Goal: Navigation & Orientation: Find specific page/section

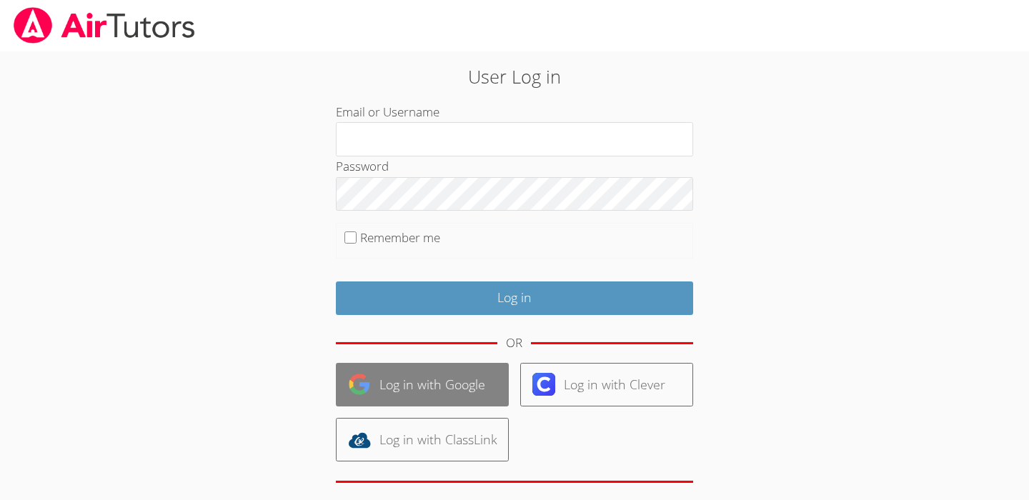
click at [460, 382] on link "Log in with Google" at bounding box center [422, 385] width 173 height 44
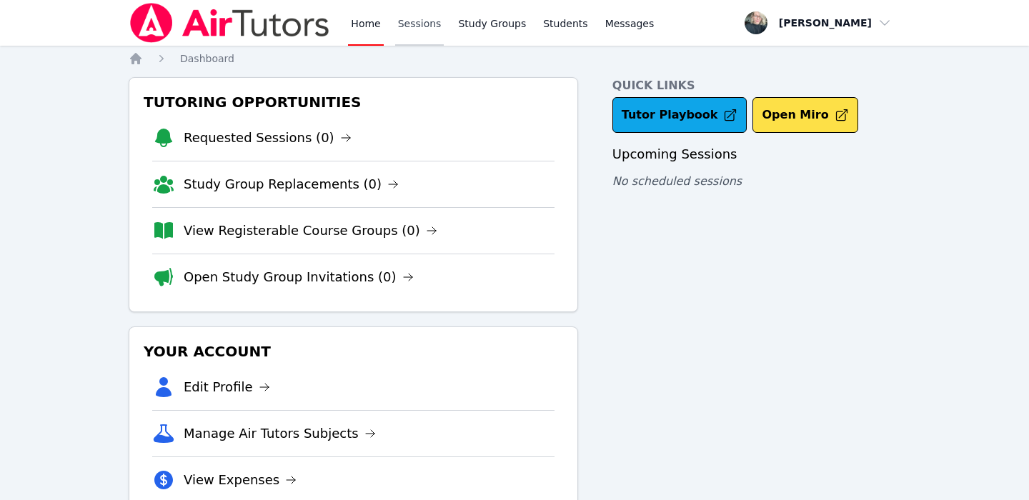
click at [436, 34] on link "Sessions" at bounding box center [419, 23] width 49 height 46
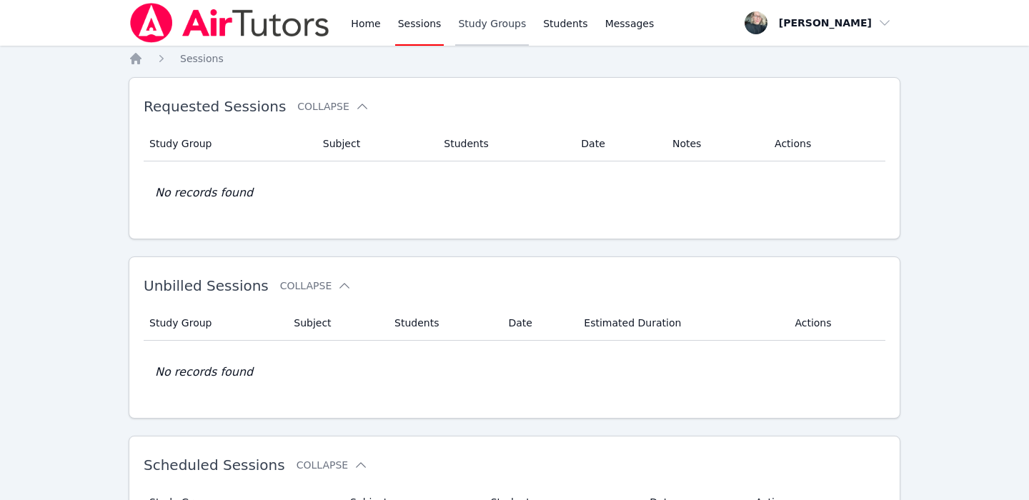
click at [482, 36] on link "Study Groups" at bounding box center [492, 23] width 74 height 46
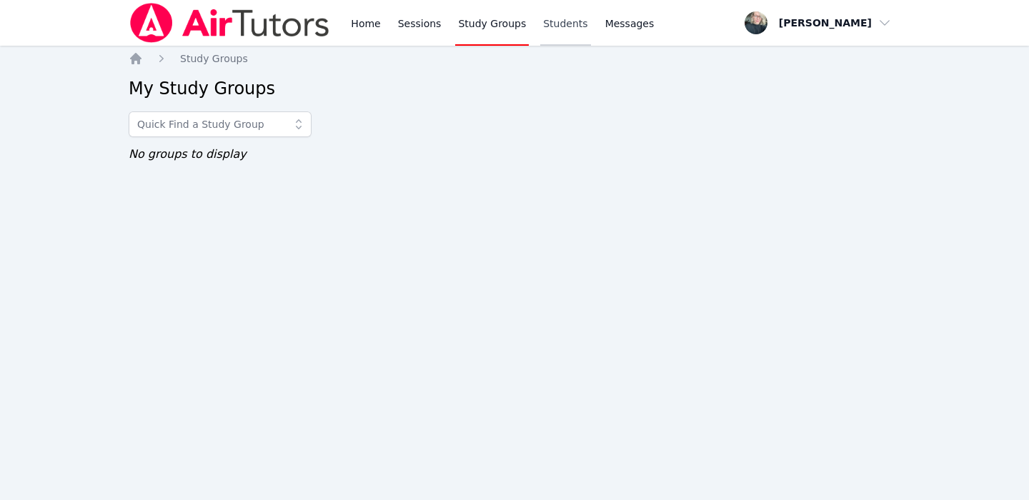
click at [553, 40] on link "Students" at bounding box center [565, 23] width 50 height 46
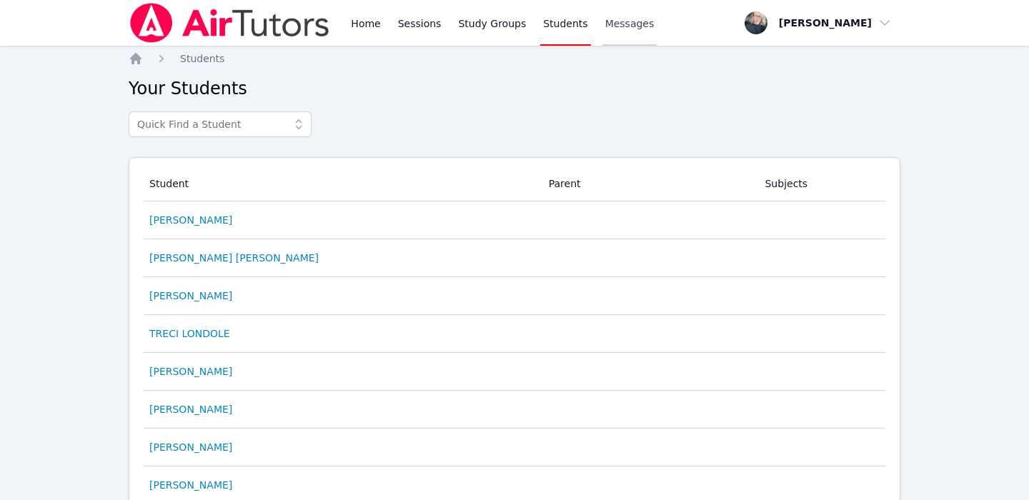
click at [607, 34] on link "Messages" at bounding box center [629, 23] width 55 height 46
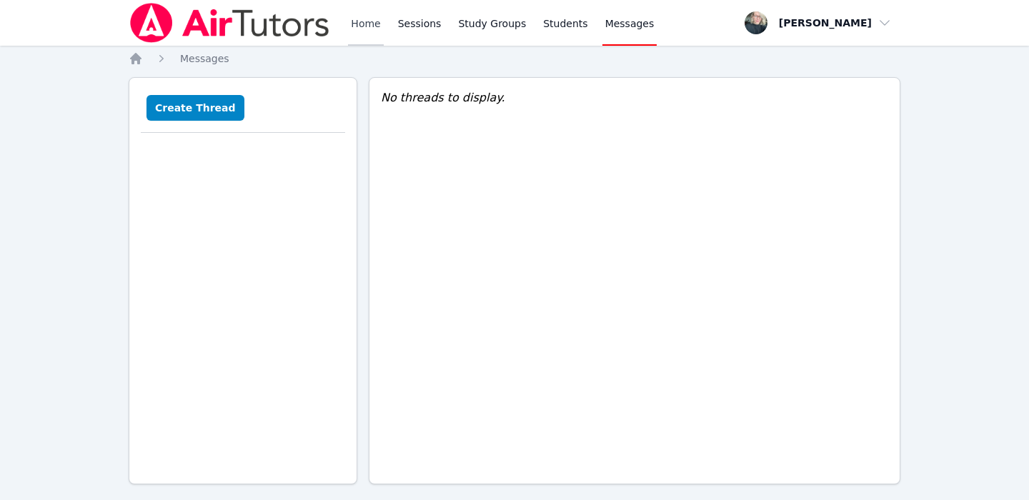
click at [370, 21] on link "Home" at bounding box center [365, 23] width 35 height 46
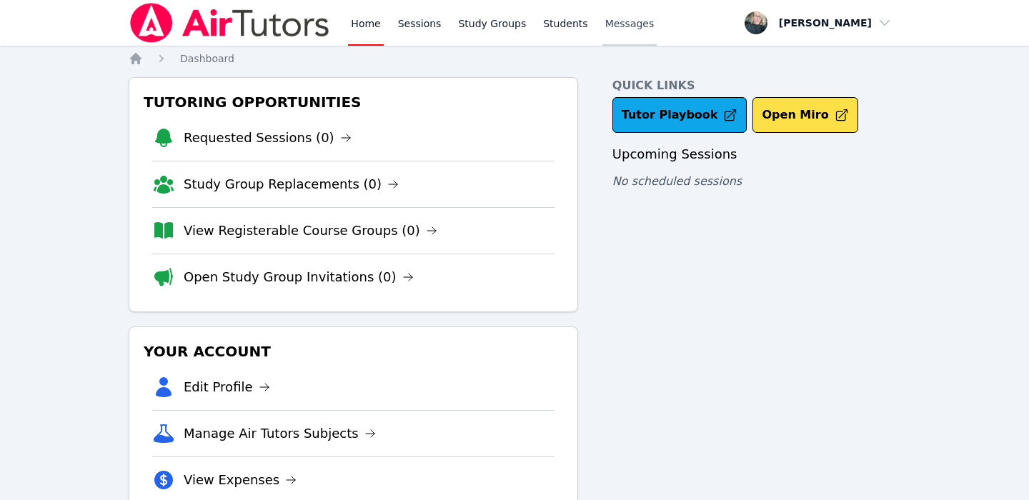
click at [612, 32] on link "Messages" at bounding box center [629, 23] width 55 height 46
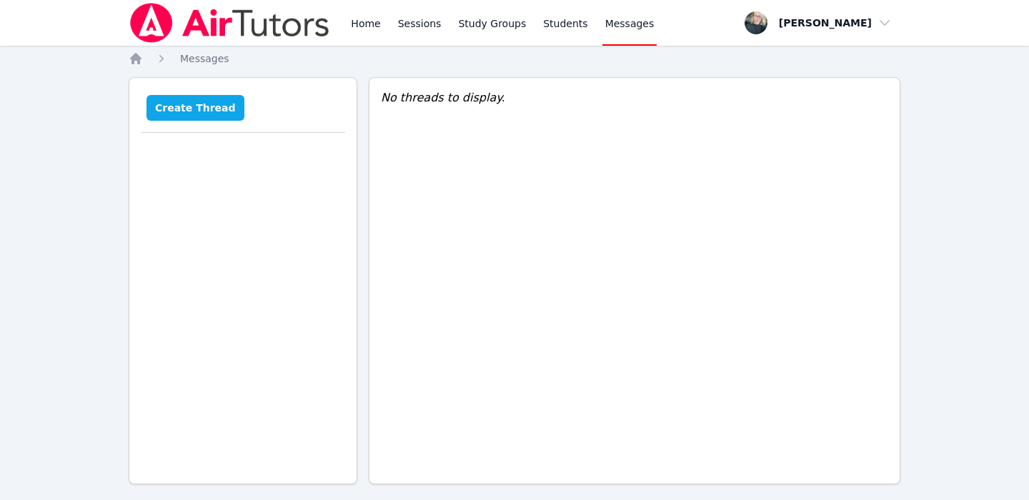
click at [219, 111] on button "Create Thread" at bounding box center [195, 108] width 98 height 26
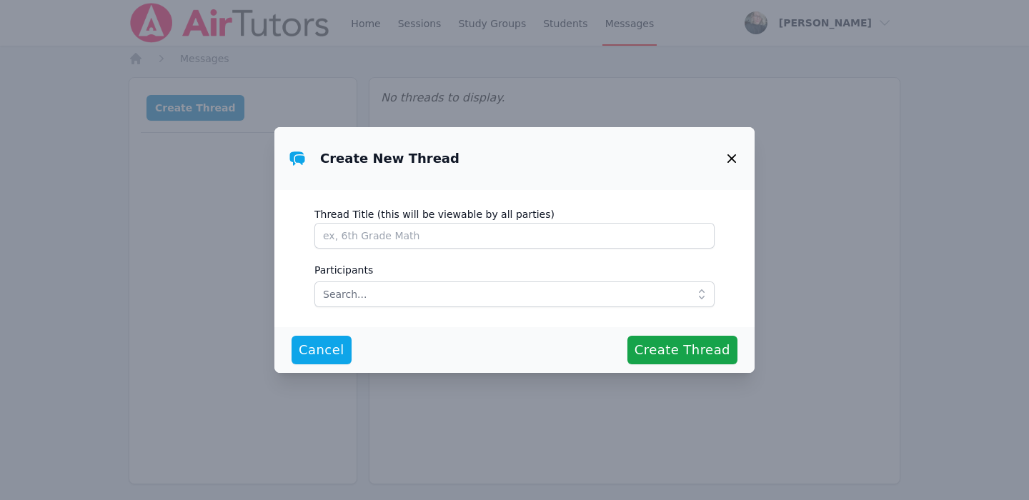
click at [733, 156] on icon "button" at bounding box center [731, 158] width 9 height 9
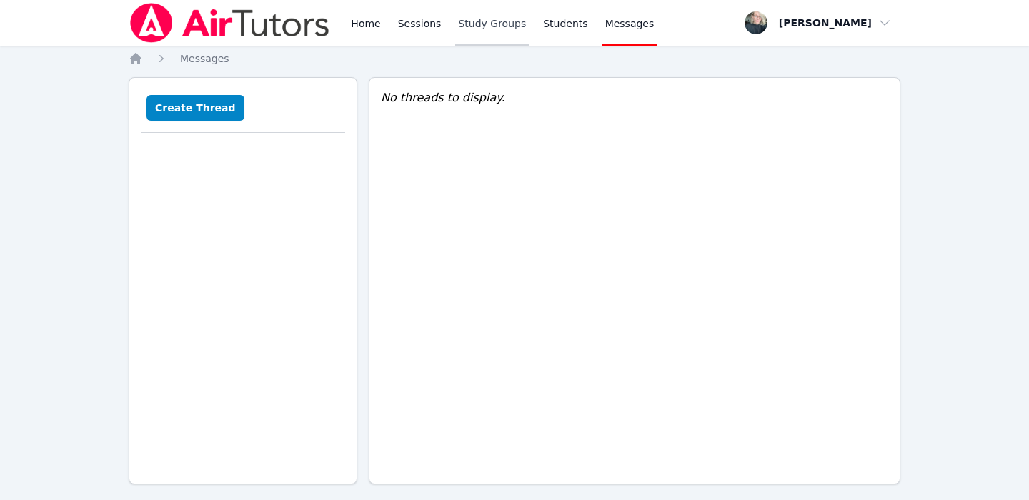
click at [494, 18] on link "Study Groups" at bounding box center [492, 23] width 74 height 46
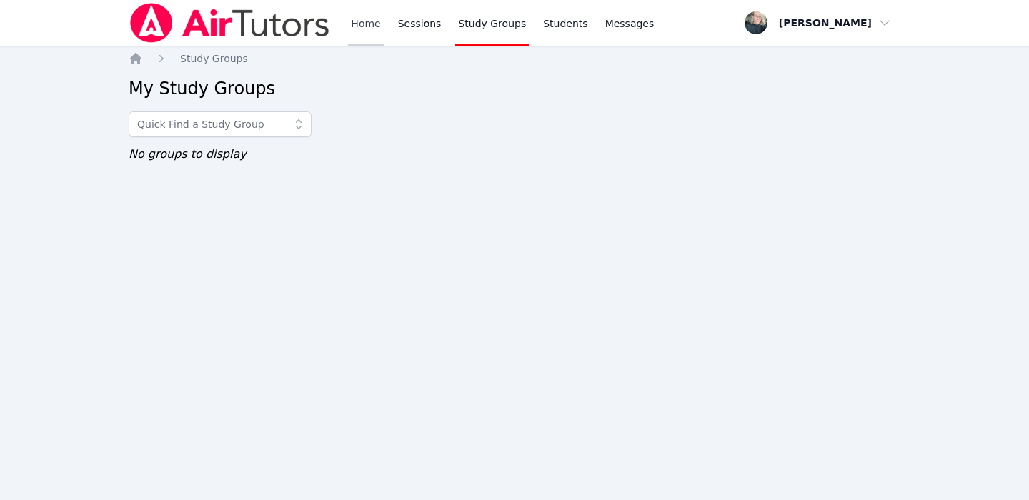
click at [381, 26] on link "Home" at bounding box center [365, 23] width 35 height 46
